Goal: Use online tool/utility: Utilize a website feature to perform a specific function

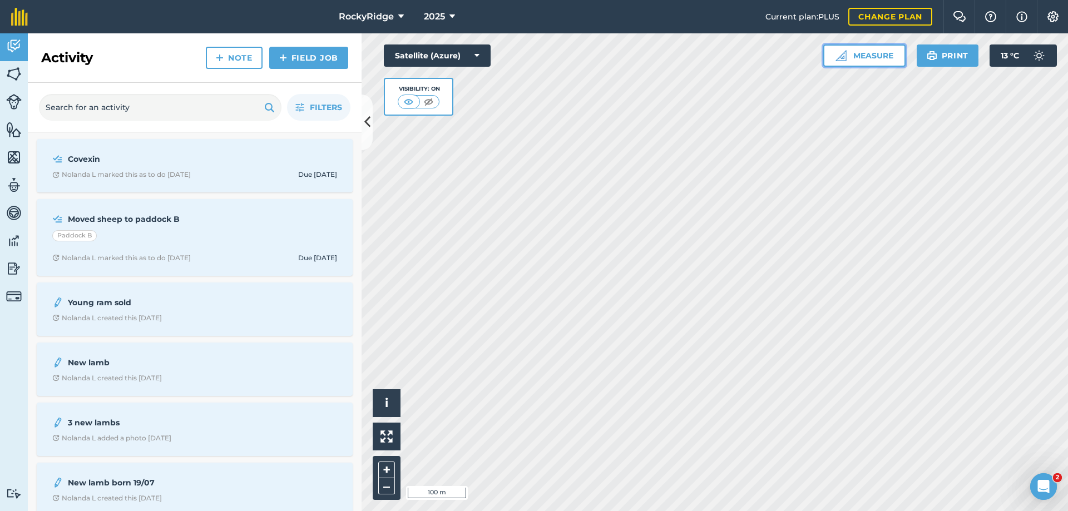
click at [877, 52] on button "Measure" at bounding box center [864, 55] width 82 height 22
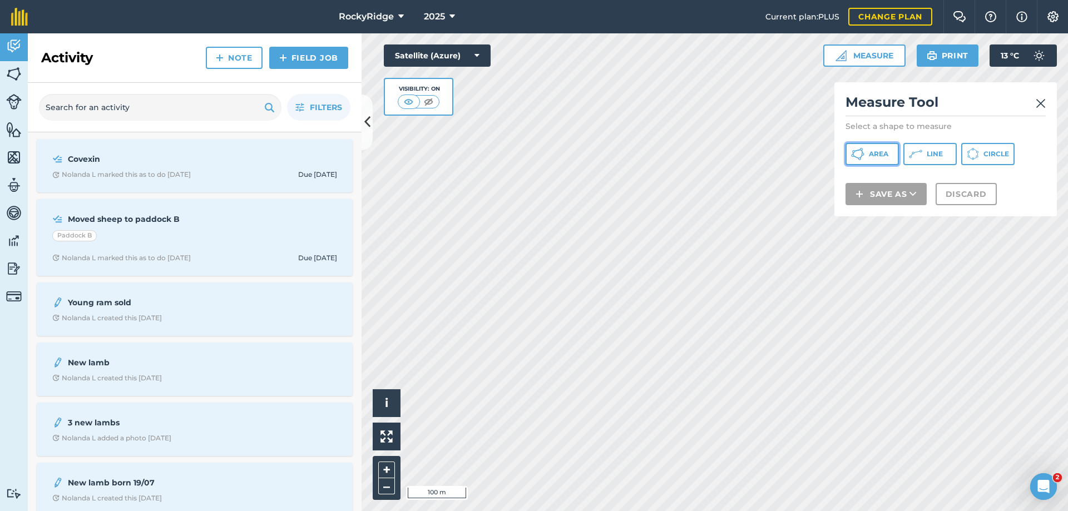
click at [883, 154] on span "Area" at bounding box center [878, 154] width 19 height 9
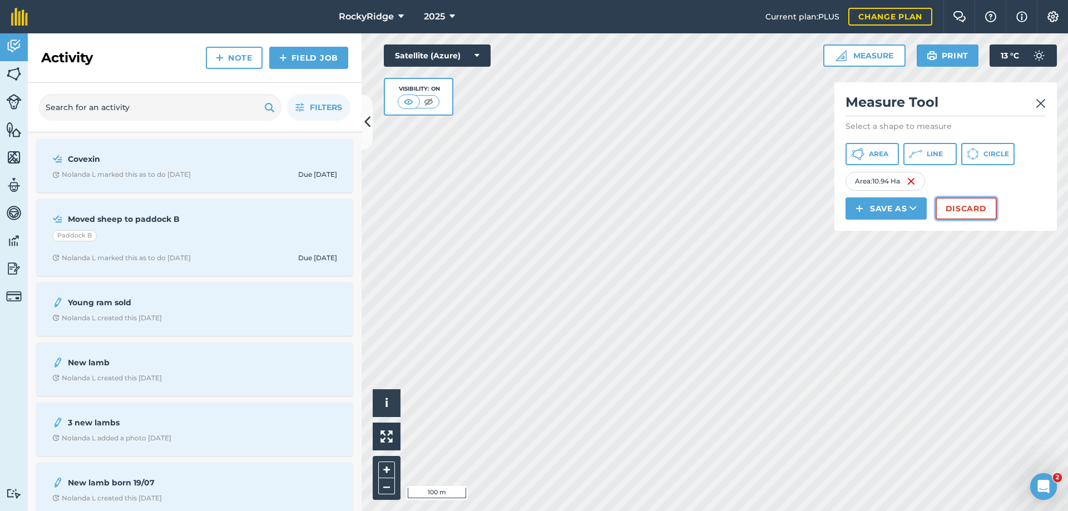
click at [986, 212] on button "Discard" at bounding box center [965, 208] width 61 height 22
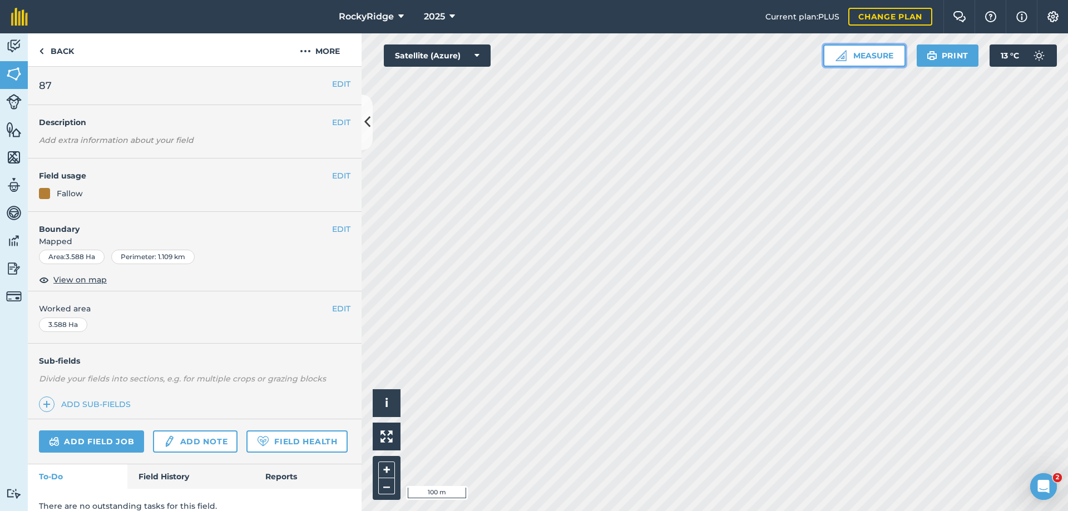
click at [864, 56] on button "Measure" at bounding box center [864, 55] width 82 height 22
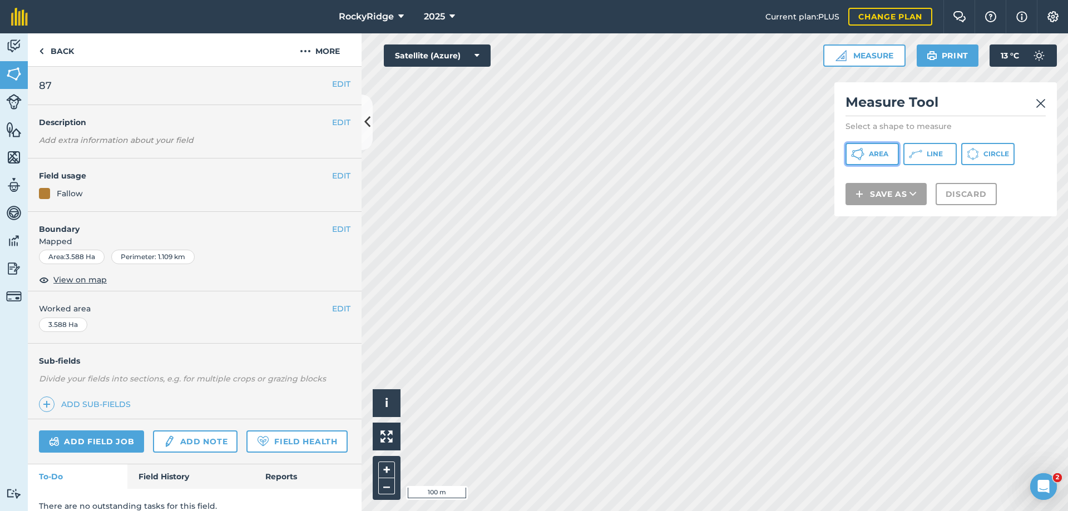
click at [889, 154] on button "Area" at bounding box center [871, 154] width 53 height 22
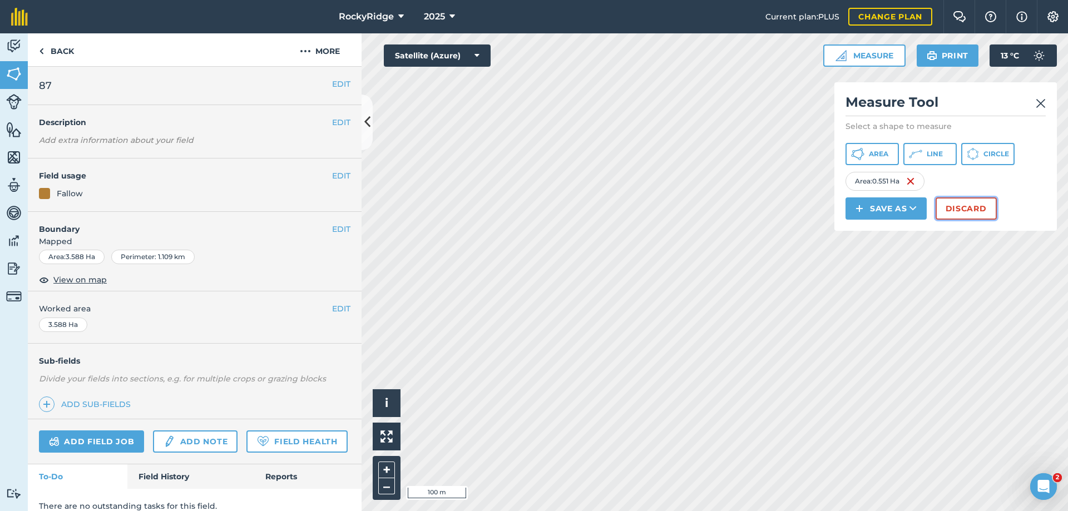
click at [971, 206] on button "Discard" at bounding box center [965, 208] width 61 height 22
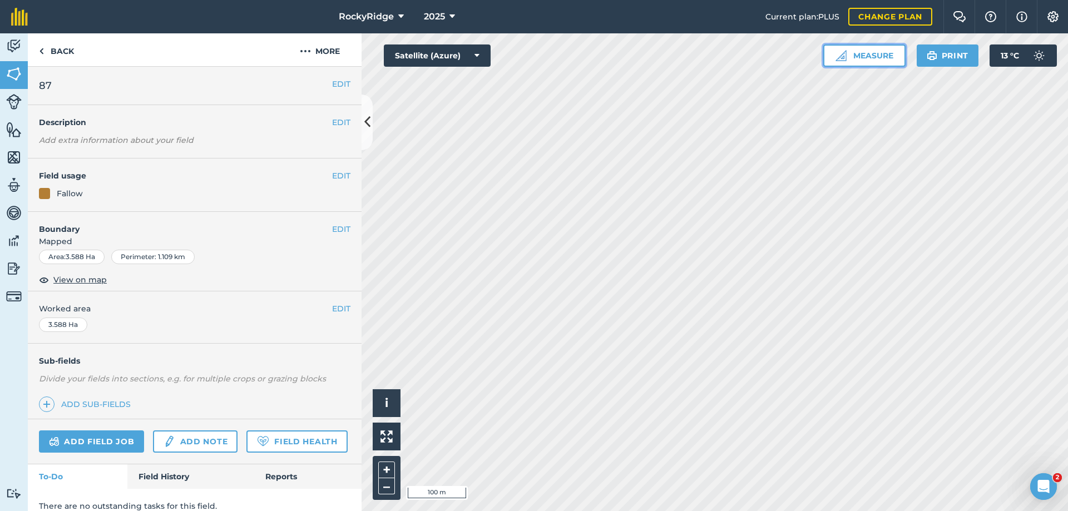
click at [874, 57] on button "Measure" at bounding box center [864, 55] width 82 height 22
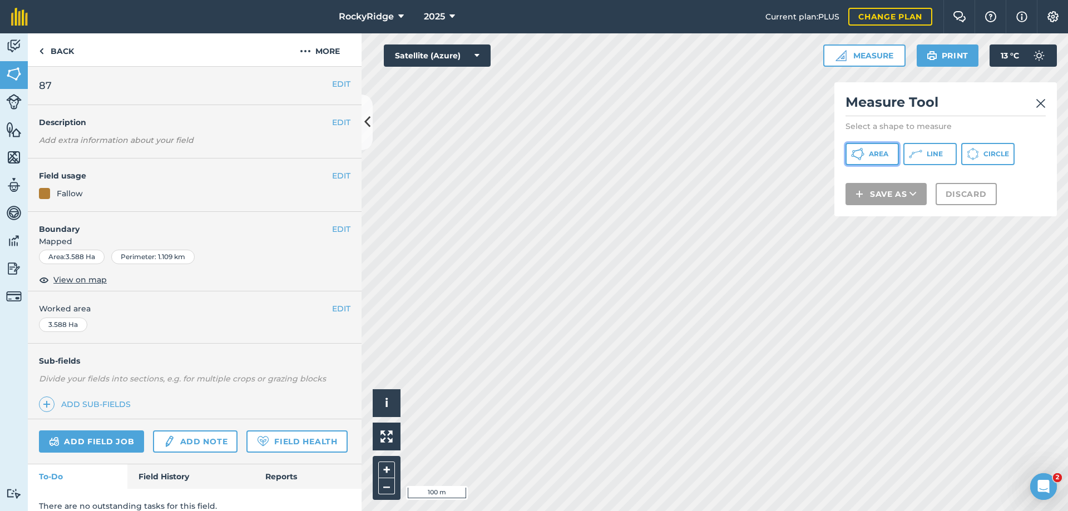
click at [875, 159] on button "Area" at bounding box center [871, 154] width 53 height 22
click at [1039, 101] on img at bounding box center [1041, 103] width 10 height 13
